Goal: Transaction & Acquisition: Purchase product/service

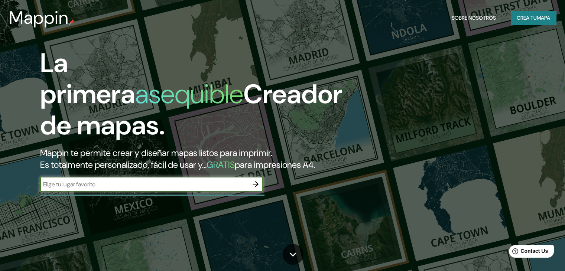
click at [152, 189] on input "text" at bounding box center [144, 184] width 208 height 9
type input "oxapampa"
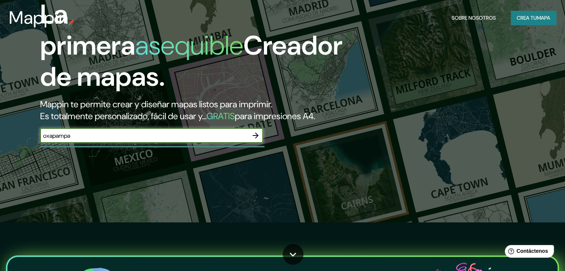
scroll to position [149, 0]
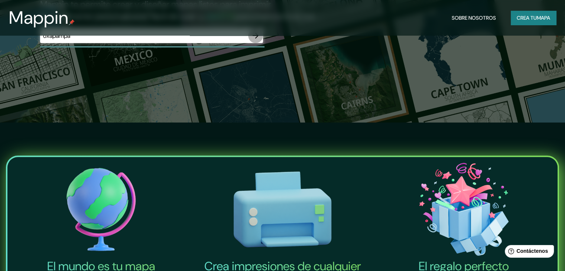
click at [252, 40] on icon "button" at bounding box center [255, 35] width 9 height 9
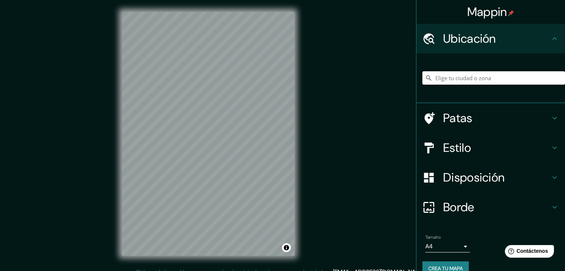
click at [464, 77] on input "Elige tu ciudad o zona" at bounding box center [493, 77] width 143 height 13
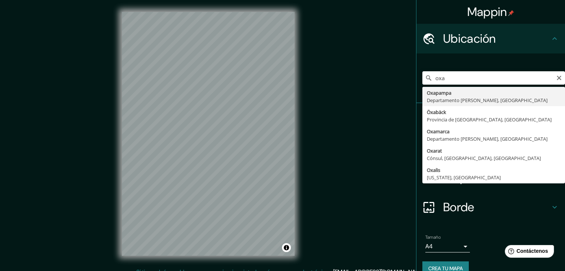
type input "Oxapampa, Departamento [PERSON_NAME], [GEOGRAPHIC_DATA]"
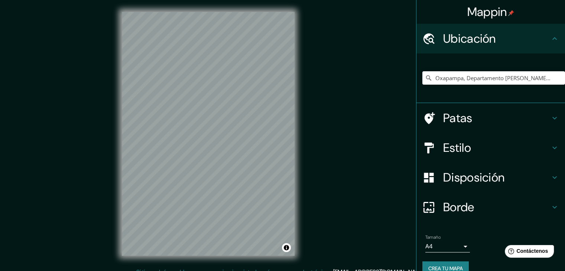
click at [479, 118] on h4 "Patas" at bounding box center [496, 118] width 107 height 15
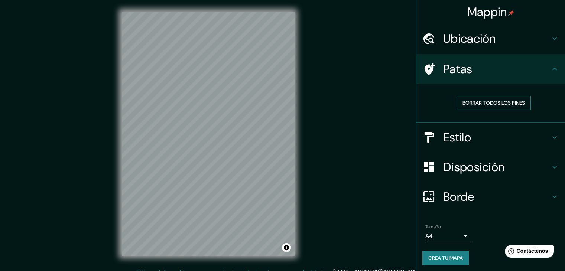
click at [493, 101] on font "Borrar todos los pines" at bounding box center [493, 102] width 62 height 7
click at [524, 137] on h4 "Estilo" at bounding box center [496, 137] width 107 height 15
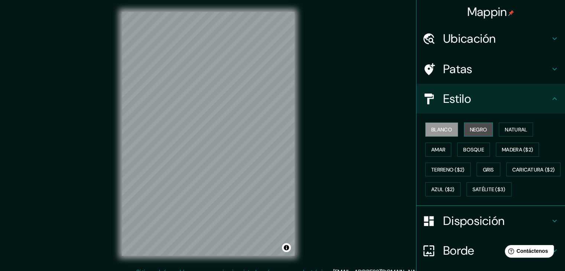
click at [477, 133] on font "Negro" at bounding box center [478, 129] width 17 height 7
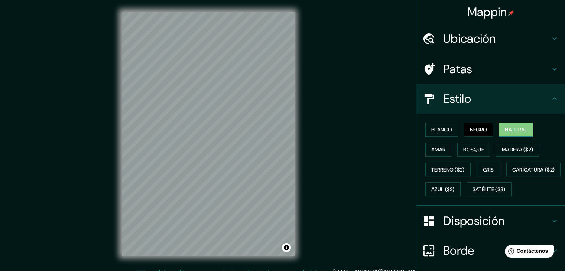
click at [505, 130] on font "Natural" at bounding box center [516, 129] width 22 height 7
click at [468, 153] on font "Bosque" at bounding box center [473, 150] width 21 height 10
drag, startPoint x: 426, startPoint y: 156, endPoint x: 429, endPoint y: 159, distance: 3.9
click at [427, 156] on div "Blanco Negro Natural Amar Bosque Madera ($2) Terreno ($2) Gris Caricatura ($2) …" at bounding box center [493, 160] width 143 height 80
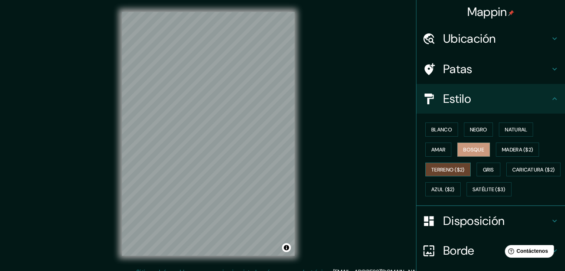
click at [440, 166] on font "Terreno ($2)" at bounding box center [447, 170] width 33 height 10
drag, startPoint x: 438, startPoint y: 190, endPoint x: 459, endPoint y: 183, distance: 22.1
click at [512, 173] on font "Caricatura ($2)" at bounding box center [533, 169] width 43 height 7
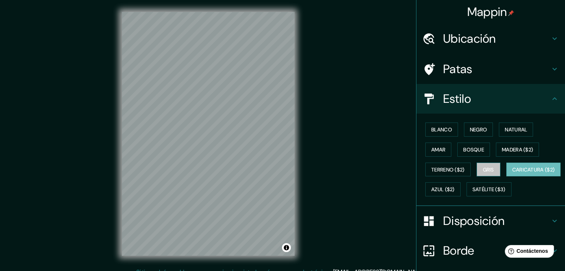
click at [488, 169] on font "Gris" at bounding box center [488, 169] width 11 height 7
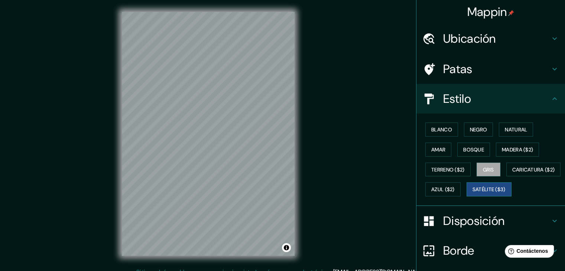
click at [472, 194] on font "Satélite ($3)" at bounding box center [488, 190] width 33 height 10
click at [512, 174] on font "Caricatura ($2)" at bounding box center [533, 170] width 43 height 10
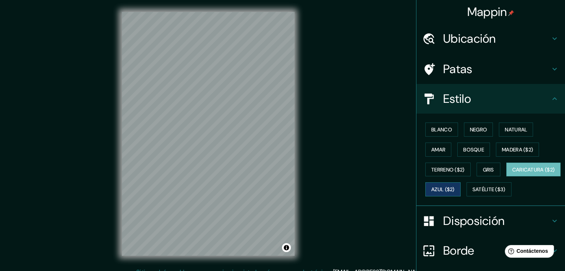
click at [454, 189] on font "Azul ($2)" at bounding box center [442, 189] width 23 height 7
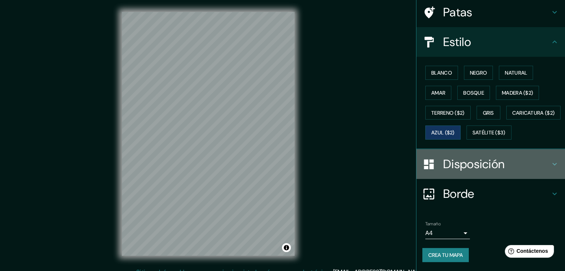
click at [512, 168] on h4 "Disposición" at bounding box center [496, 164] width 107 height 15
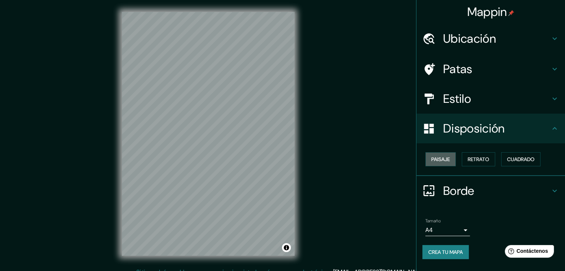
drag, startPoint x: 448, startPoint y: 162, endPoint x: 461, endPoint y: 162, distance: 12.6
click at [448, 162] on font "Paisaje" at bounding box center [440, 159] width 19 height 7
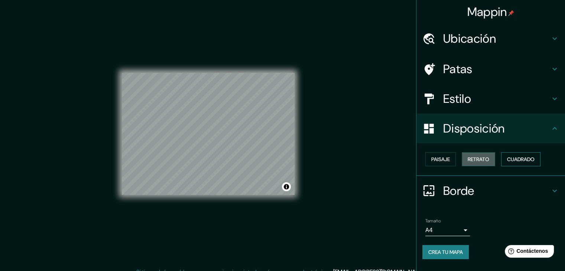
drag, startPoint x: 477, startPoint y: 160, endPoint x: 514, endPoint y: 160, distance: 36.8
click at [478, 160] on font "Retrato" at bounding box center [478, 159] width 22 height 7
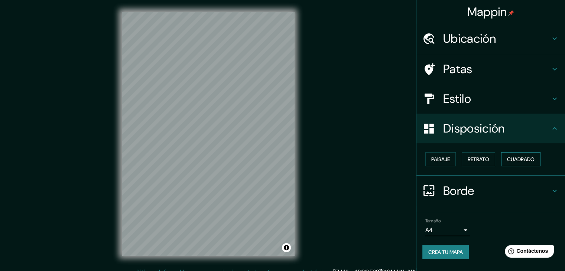
click at [527, 159] on font "Cuadrado" at bounding box center [520, 159] width 27 height 7
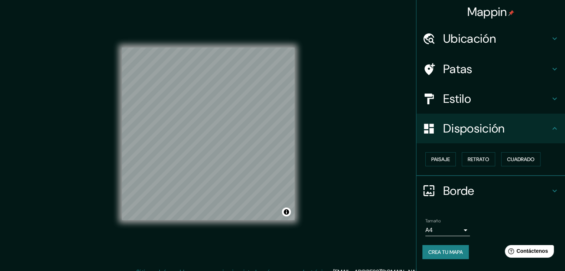
click at [459, 193] on font "Borde" at bounding box center [458, 191] width 31 height 16
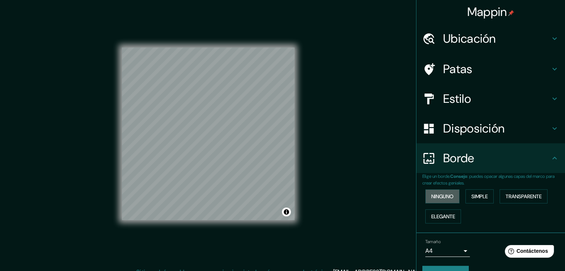
drag, startPoint x: 444, startPoint y: 198, endPoint x: 456, endPoint y: 162, distance: 37.6
click at [444, 198] on font "Ninguno" at bounding box center [442, 196] width 22 height 7
drag, startPoint x: 465, startPoint y: 38, endPoint x: 468, endPoint y: 42, distance: 5.0
click at [466, 39] on font "Ubicación" at bounding box center [469, 39] width 53 height 16
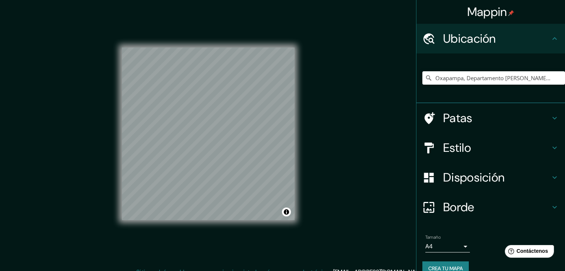
click at [455, 118] on font "Patas" at bounding box center [457, 118] width 29 height 16
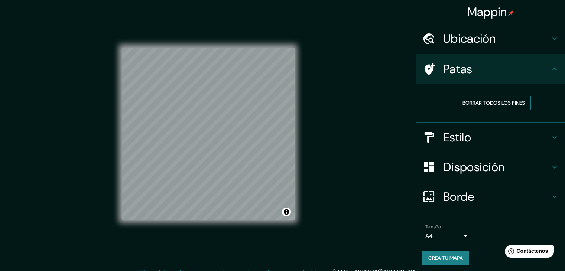
click at [477, 101] on font "Borrar todos los pines" at bounding box center [493, 102] width 62 height 7
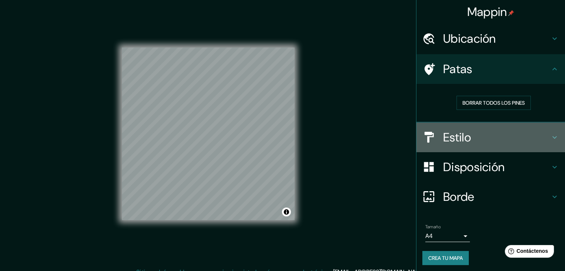
click at [476, 136] on h4 "Estilo" at bounding box center [496, 137] width 107 height 15
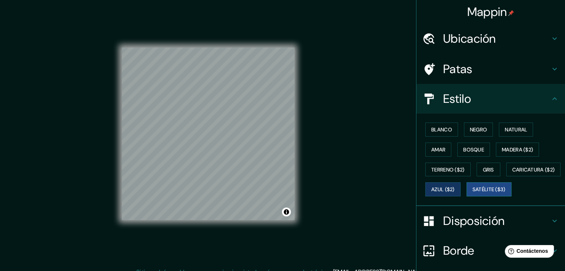
drag, startPoint x: 438, startPoint y: 208, endPoint x: 455, endPoint y: 211, distance: 16.6
click at [472, 193] on font "Satélite ($3)" at bounding box center [488, 189] width 33 height 7
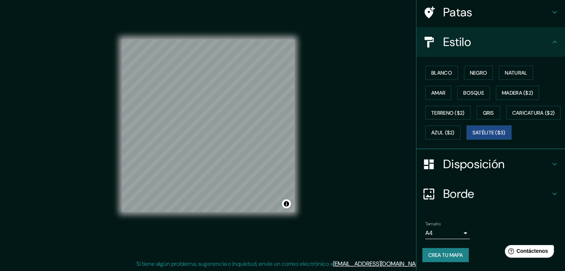
scroll to position [9, 0]
click at [453, 255] on font "Crea tu mapa" at bounding box center [445, 255] width 35 height 7
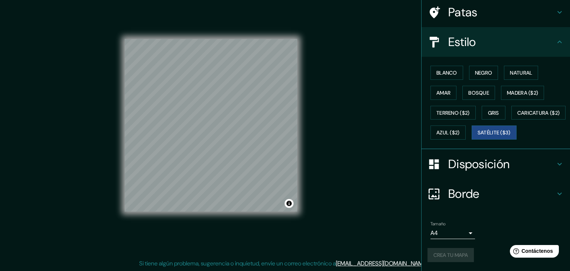
click at [457, 236] on body "Mappin Ubicación Oxapampa, [GEOGRAPHIC_DATA][PERSON_NAME], [GEOGRAPHIC_DATA] Pa…" at bounding box center [285, 126] width 570 height 271
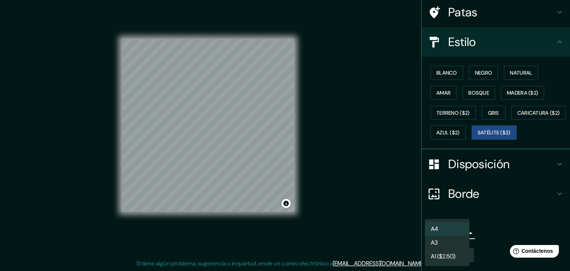
click at [454, 245] on li "A3" at bounding box center [447, 243] width 45 height 14
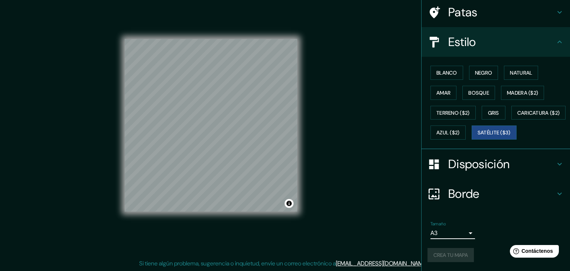
click at [460, 233] on body "Mappin Ubicación Oxapampa, [GEOGRAPHIC_DATA][PERSON_NAME], [GEOGRAPHIC_DATA] Pa…" at bounding box center [285, 126] width 570 height 271
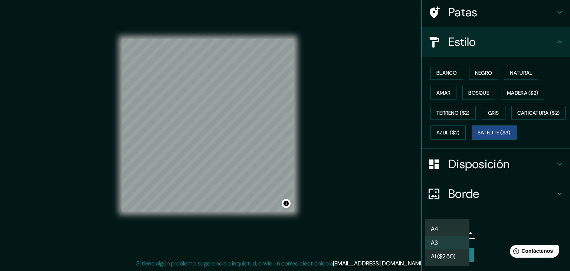
click at [445, 229] on li "A4" at bounding box center [447, 229] width 45 height 14
type input "single"
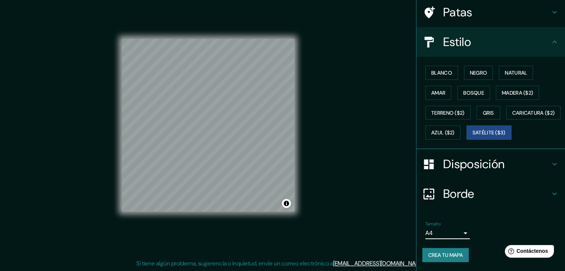
click at [443, 256] on font "Crea tu mapa" at bounding box center [445, 255] width 35 height 7
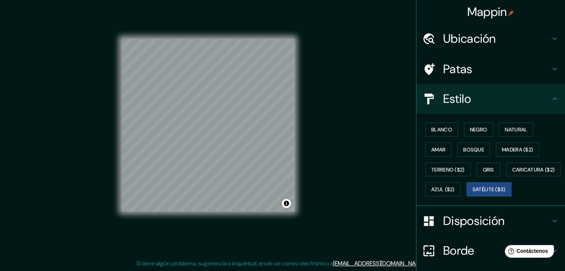
scroll to position [0, 0]
click at [492, 12] on font "Mappin" at bounding box center [487, 12] width 40 height 16
